Goal: Task Accomplishment & Management: Use online tool/utility

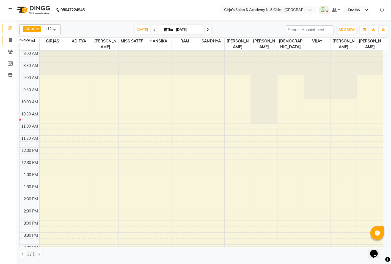
click at [10, 42] on icon at bounding box center [10, 40] width 3 height 4
select select "service"
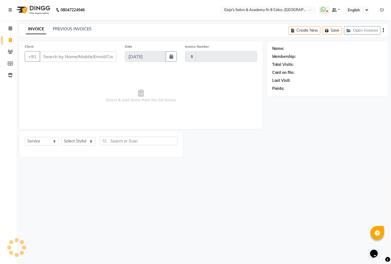
type input "4963"
select select "66"
click at [60, 56] on input "Client" at bounding box center [78, 56] width 77 height 10
select select "66554"
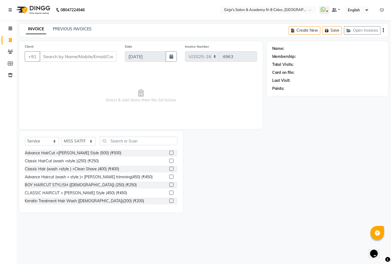
click at [51, 59] on input "Client" at bounding box center [78, 56] width 77 height 10
click at [81, 55] on input "Client" at bounding box center [78, 56] width 77 height 10
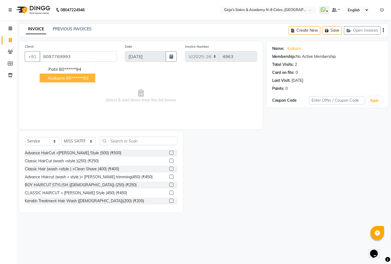
click at [70, 79] on ngb-highlight "80******93" at bounding box center [77, 78] width 23 height 6
type input "80******93"
click at [88, 138] on select "Select Stylist ADITYA [PERSON_NAME] BEAUTY M GIRJAS [PERSON_NAME] MISS [PERSON_…" at bounding box center [78, 141] width 34 height 9
select select "66195"
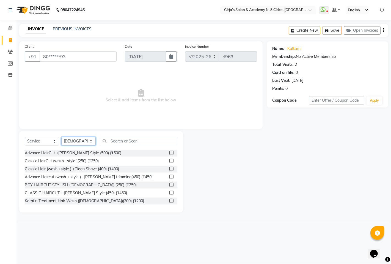
click at [61, 137] on select "Select Stylist ADITYA [PERSON_NAME] BEAUTY M GIRJAS [PERSON_NAME] MISS [PERSON_…" at bounding box center [78, 141] width 34 height 9
click at [126, 141] on input "text" at bounding box center [139, 140] width 78 height 9
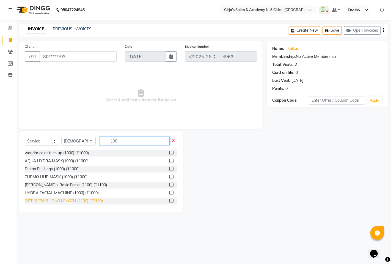
scroll to position [31, 0]
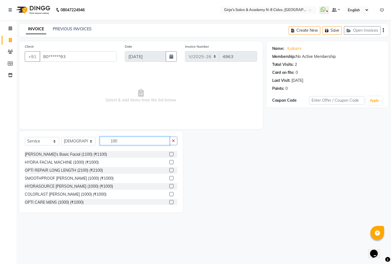
click at [132, 138] on input "100" at bounding box center [135, 140] width 70 height 9
click at [123, 142] on input "100" at bounding box center [135, 140] width 70 height 9
type input "1"
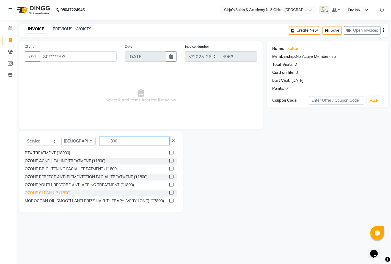
scroll to position [282, 0]
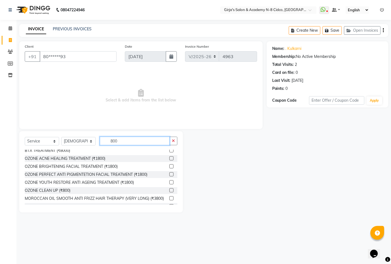
drag, startPoint x: 123, startPoint y: 139, endPoint x: 119, endPoint y: 141, distance: 4.6
click at [123, 139] on input "800" at bounding box center [135, 140] width 70 height 9
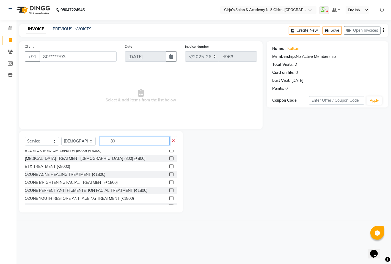
type input "8"
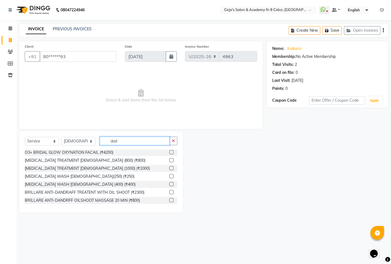
scroll to position [0, 0]
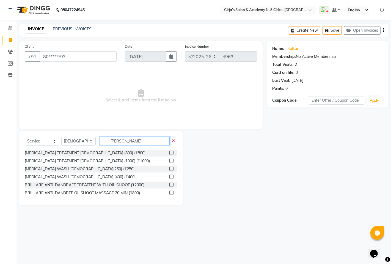
type input "[PERSON_NAME]"
click at [171, 152] on label at bounding box center [171, 153] width 4 height 4
click at [171, 152] on input "checkbox" at bounding box center [171, 153] width 4 height 4
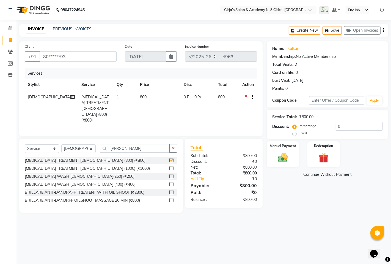
checkbox input "false"
click at [152, 144] on input "[PERSON_NAME]" at bounding box center [135, 148] width 70 height 9
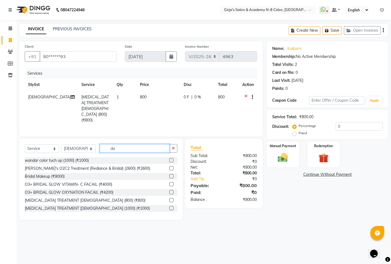
click at [147, 144] on input "da" at bounding box center [135, 148] width 70 height 9
type input "d"
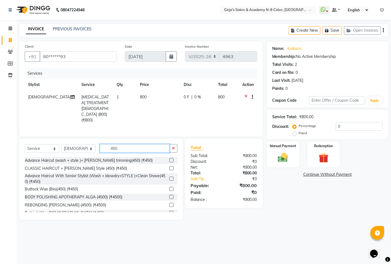
type input "450"
click at [169, 158] on label at bounding box center [171, 160] width 4 height 4
click at [169, 158] on input "checkbox" at bounding box center [171, 160] width 4 height 4
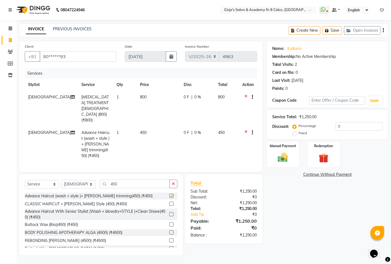
checkbox input "false"
drag, startPoint x: 220, startPoint y: 121, endPoint x: 224, endPoint y: 121, distance: 3.6
click at [221, 130] on span "450" at bounding box center [221, 132] width 7 height 5
select select "66195"
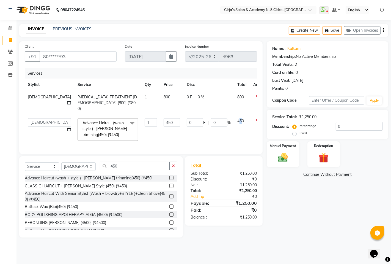
click at [237, 118] on span "450" at bounding box center [240, 120] width 7 height 5
click at [164, 118] on input "450" at bounding box center [172, 122] width 17 height 9
type input "4"
type input "350"
click at [246, 114] on tbody "[PERSON_NAME] [MEDICAL_DATA] TREATMENT [DEMOGRAPHIC_DATA] (800) (₹800) 1 800 0 …" at bounding box center [147, 117] width 244 height 53
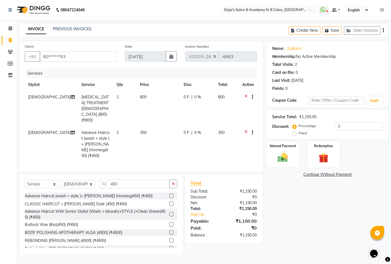
drag, startPoint x: 257, startPoint y: 158, endPoint x: 266, endPoint y: 155, distance: 9.3
click at [257, 158] on div "Client +91 80******93 Date [DATE] Invoice Number V/2025 V/[PHONE_NUMBER] Servic…" at bounding box center [141, 106] width 244 height 130
click at [274, 155] on div "Manual Payment" at bounding box center [283, 154] width 34 height 27
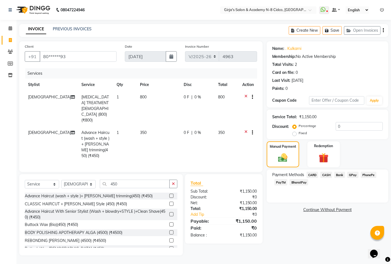
click at [283, 183] on span "PayTM" at bounding box center [281, 182] width 13 height 6
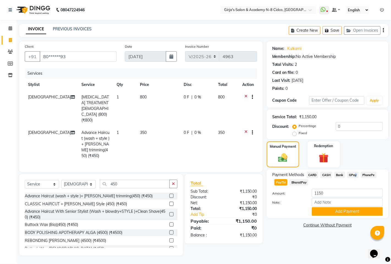
click at [354, 174] on span "GPay" at bounding box center [353, 174] width 11 height 6
click at [354, 212] on button "Add Payment" at bounding box center [347, 211] width 71 height 9
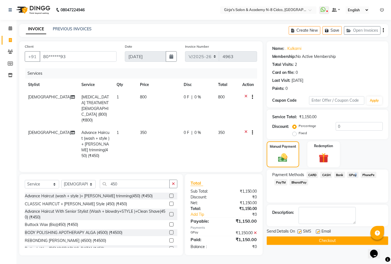
click at [329, 241] on button "Checkout" at bounding box center [328, 240] width 122 height 9
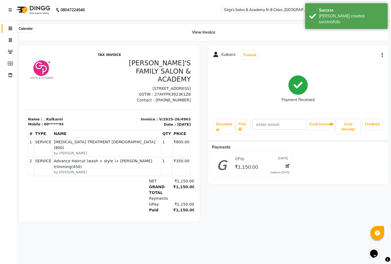
click at [10, 30] on icon at bounding box center [11, 28] width 4 height 4
